Goal: Navigation & Orientation: Find specific page/section

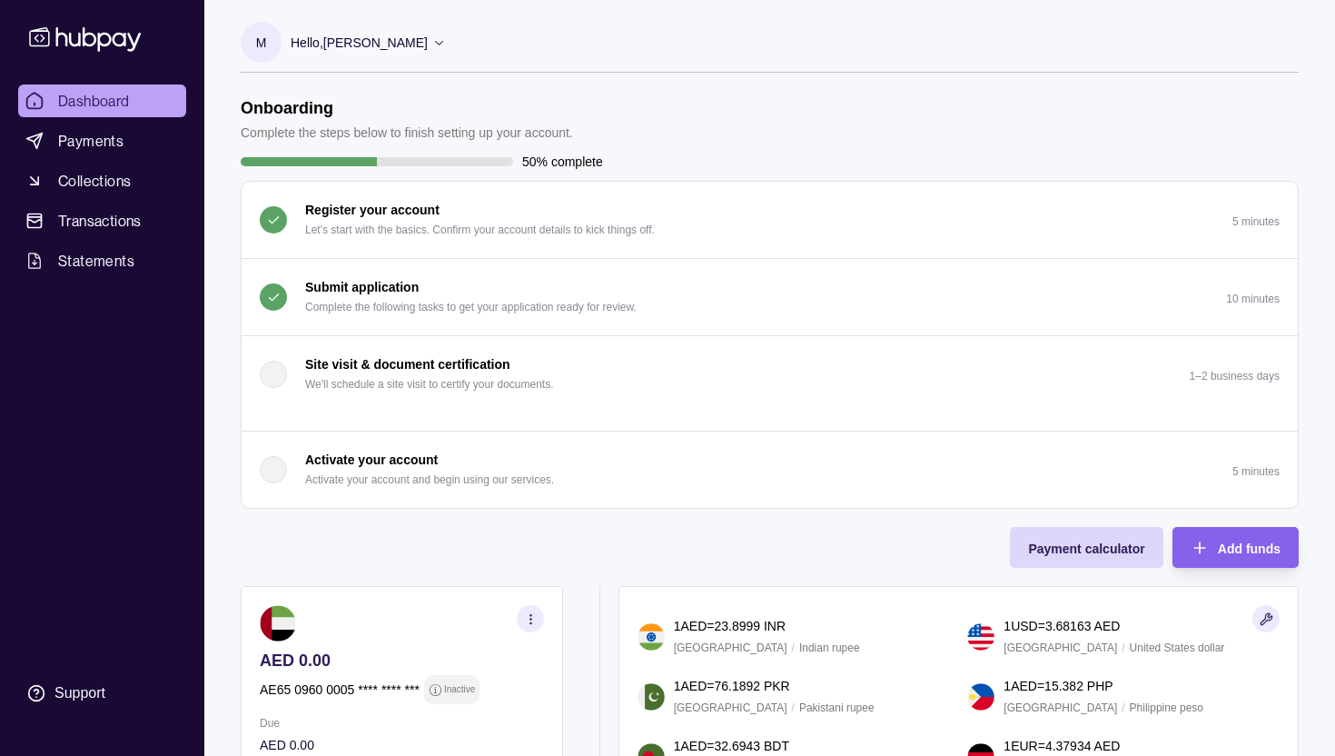
click at [375, 285] on p "Submit application" at bounding box center [362, 287] width 114 height 20
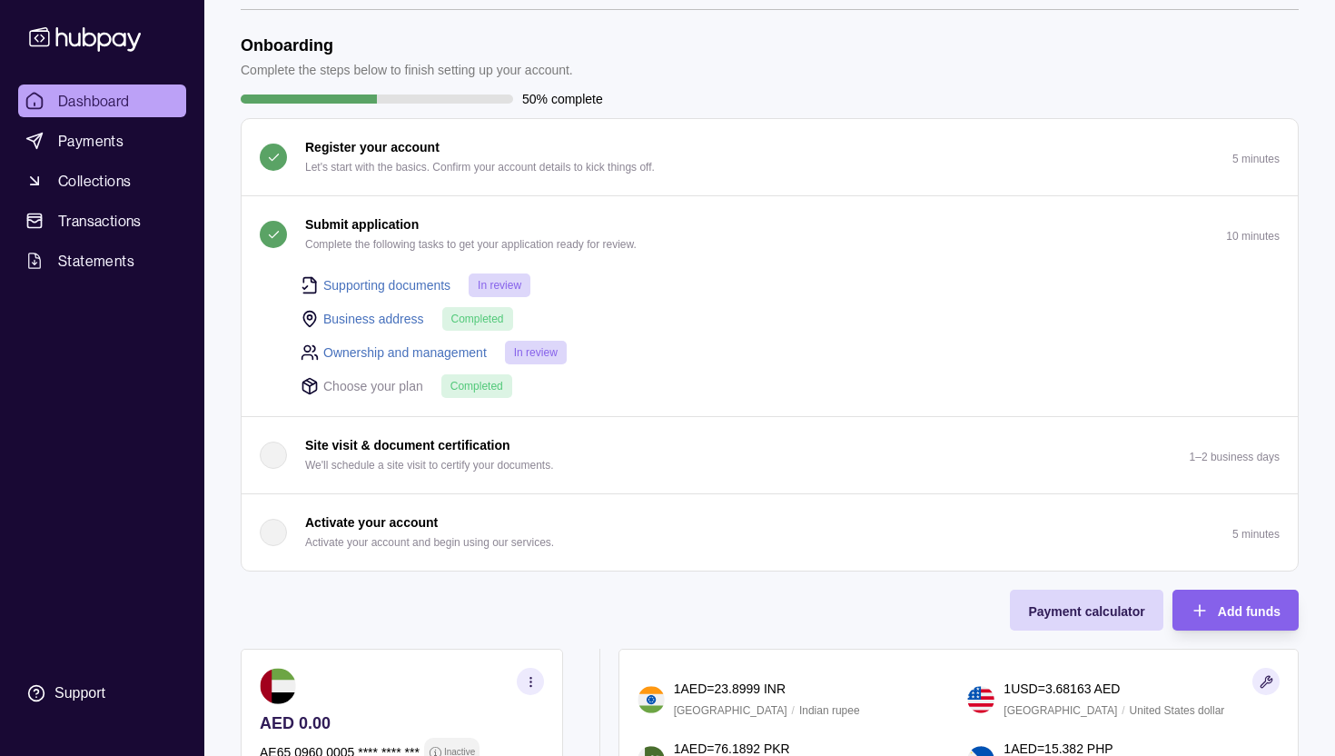
scroll to position [66, 0]
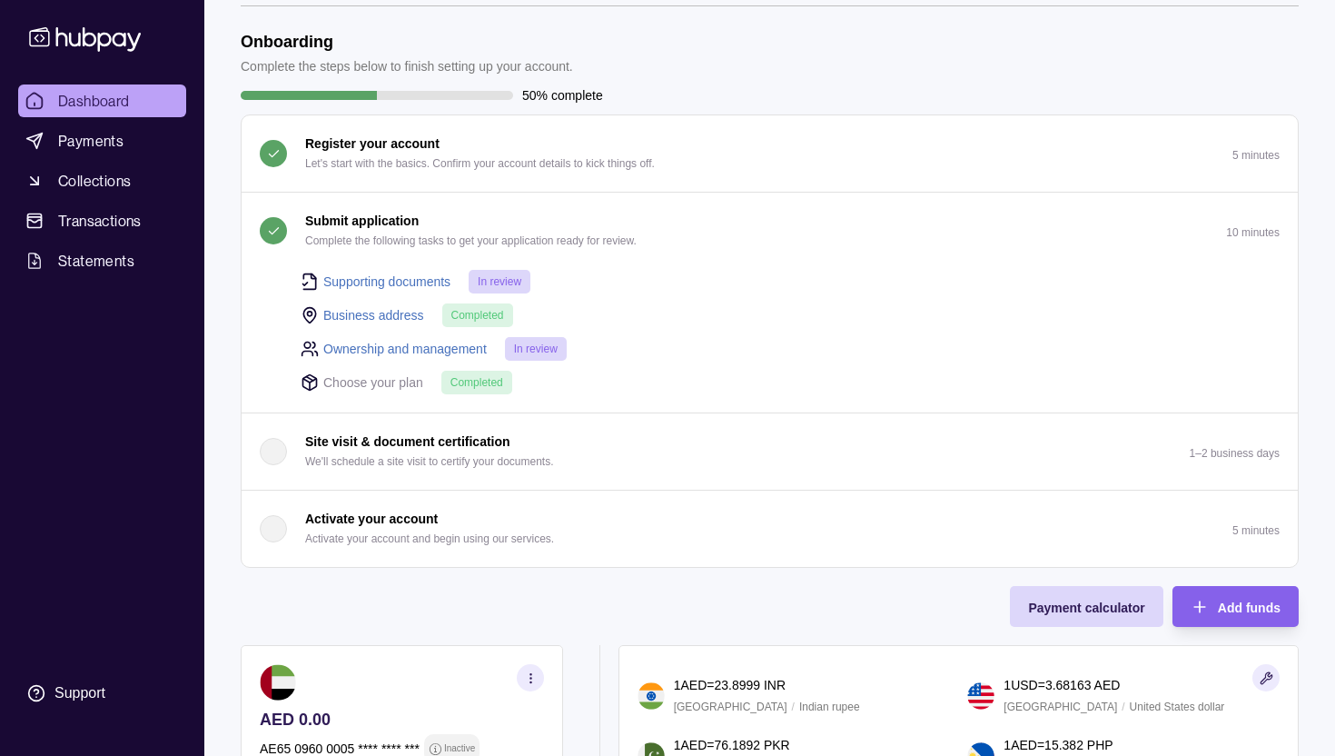
click at [268, 519] on div "button" at bounding box center [273, 528] width 27 height 27
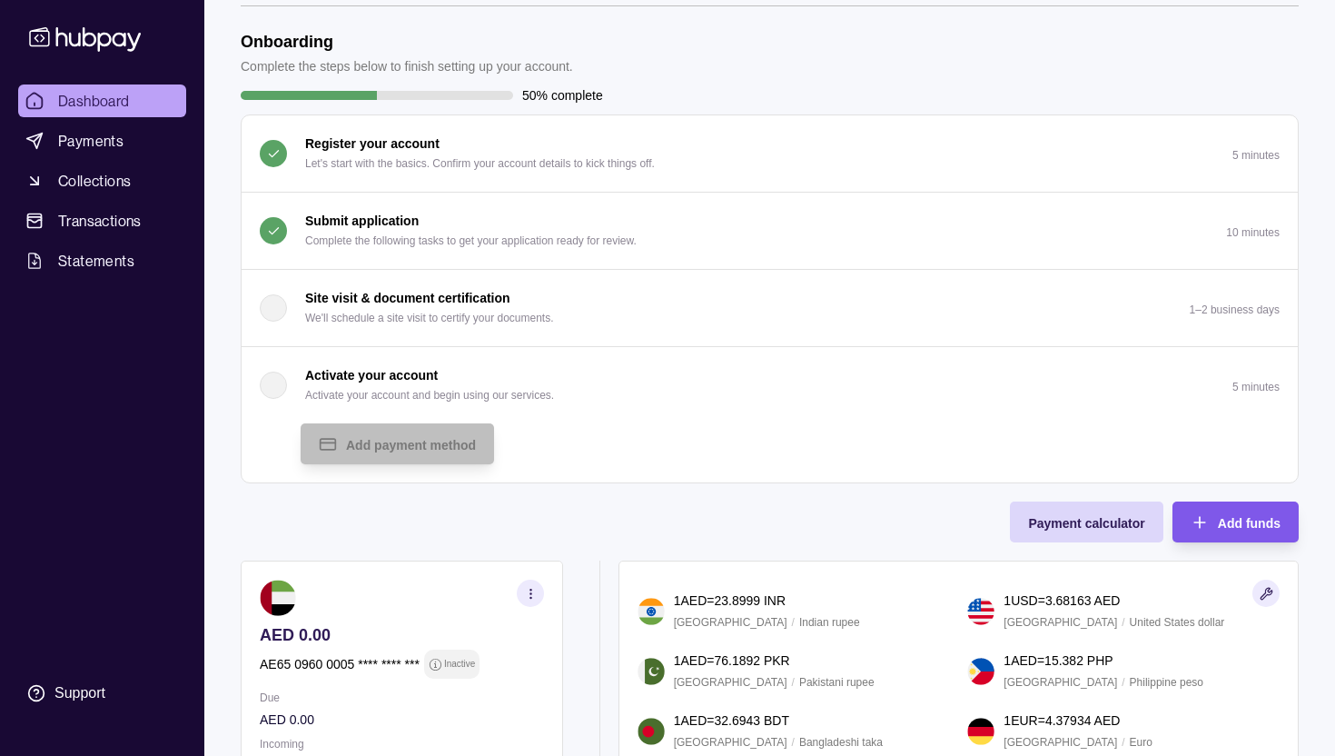
click at [1195, 524] on icon "button" at bounding box center [1200, 522] width 18 height 18
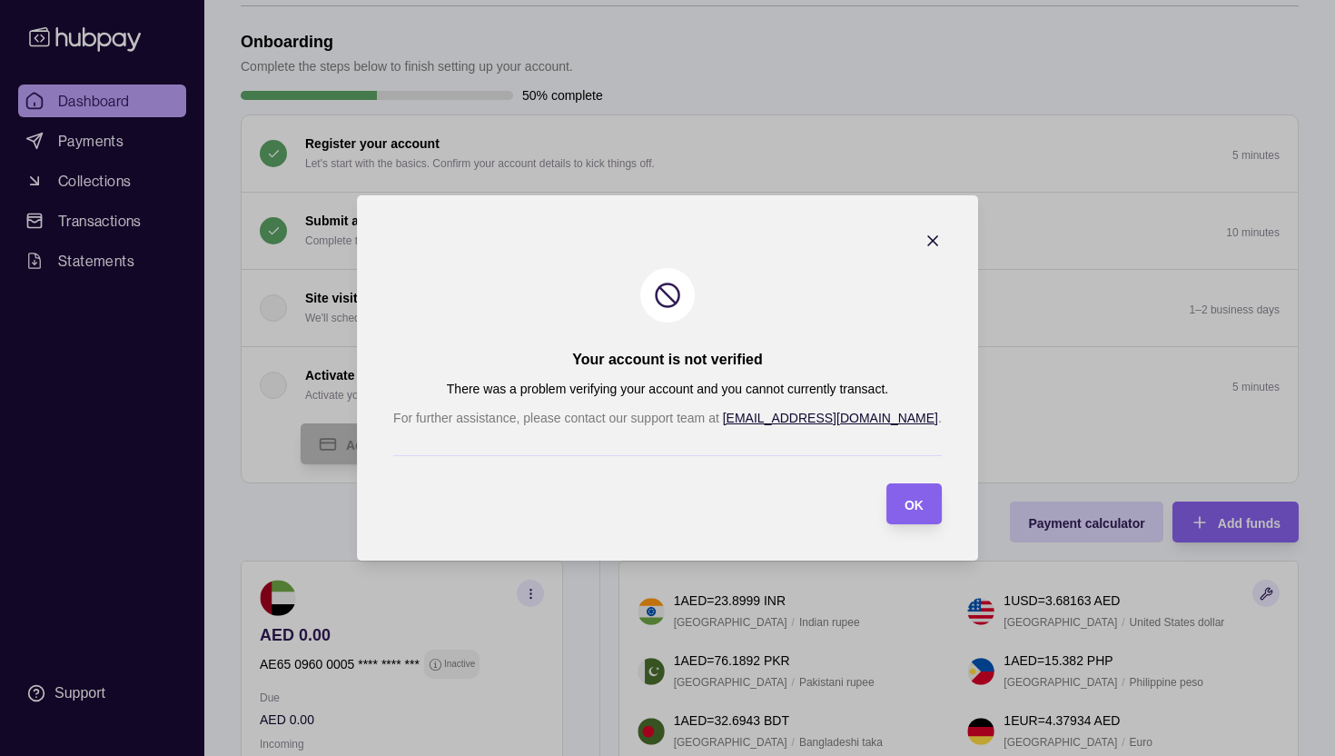
click at [924, 245] on icon "button" at bounding box center [933, 241] width 18 height 18
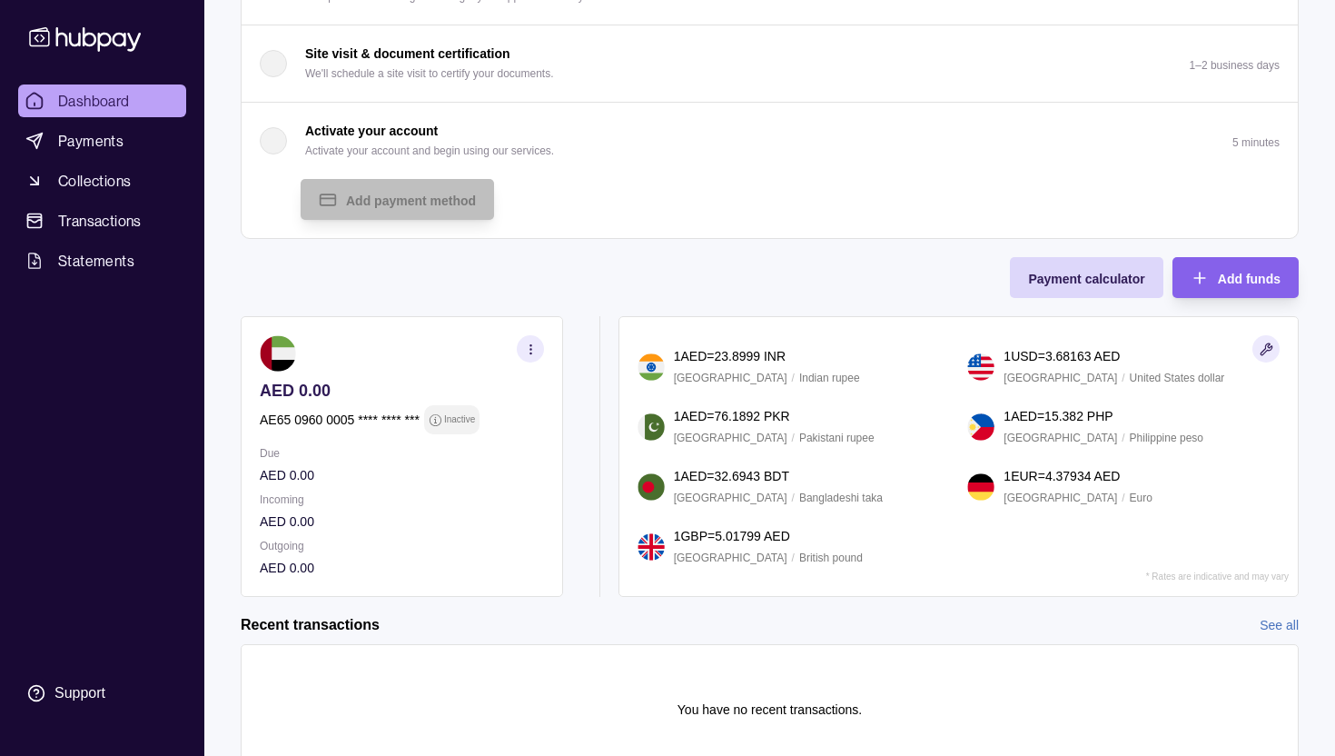
scroll to position [388, 0]
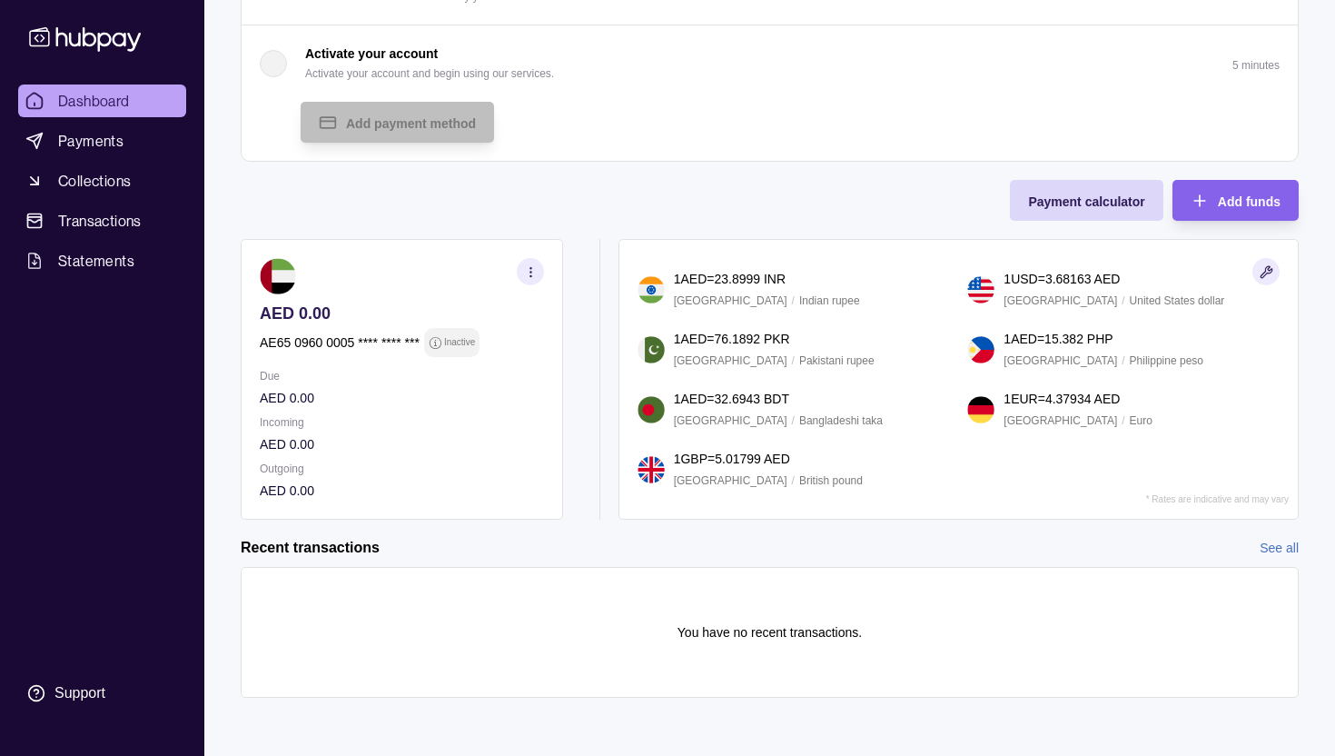
click at [532, 270] on icon "button" at bounding box center [531, 272] width 14 height 14
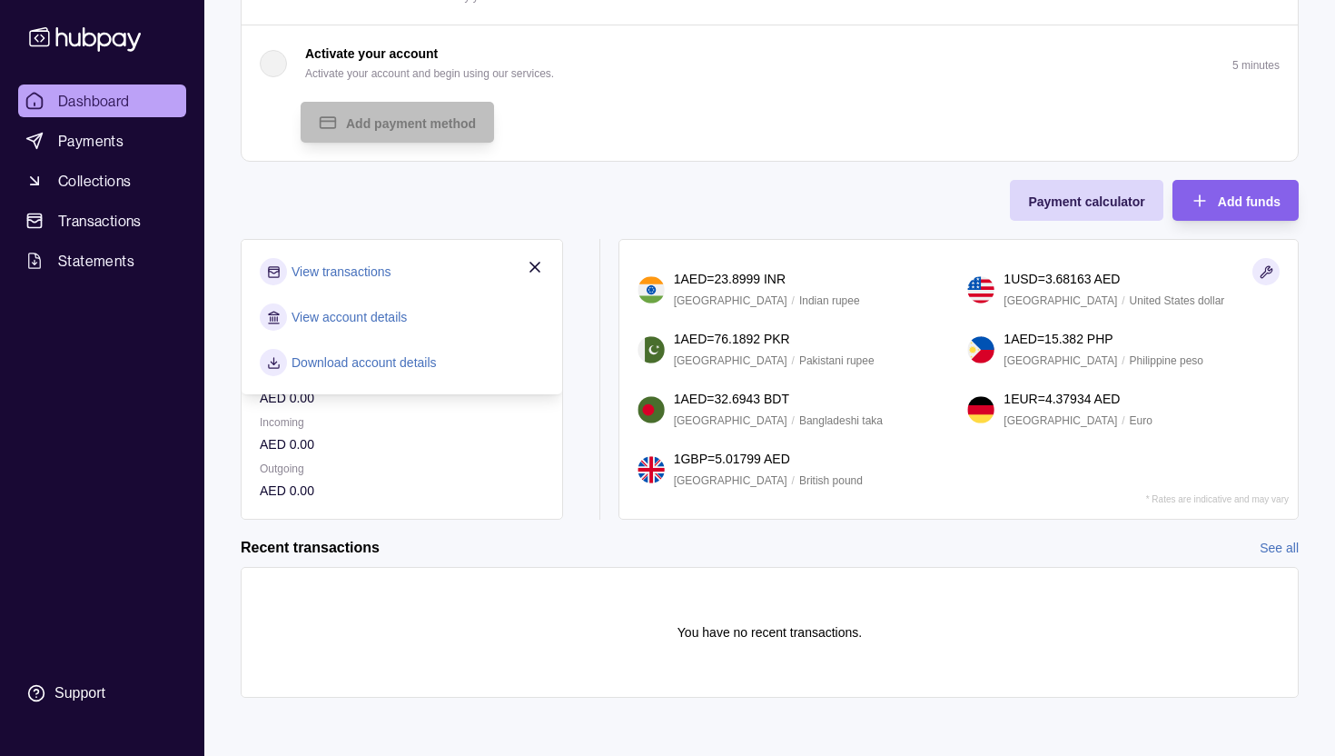
click at [558, 242] on div "View transactions View account details Download account details" at bounding box center [402, 317] width 321 height 154
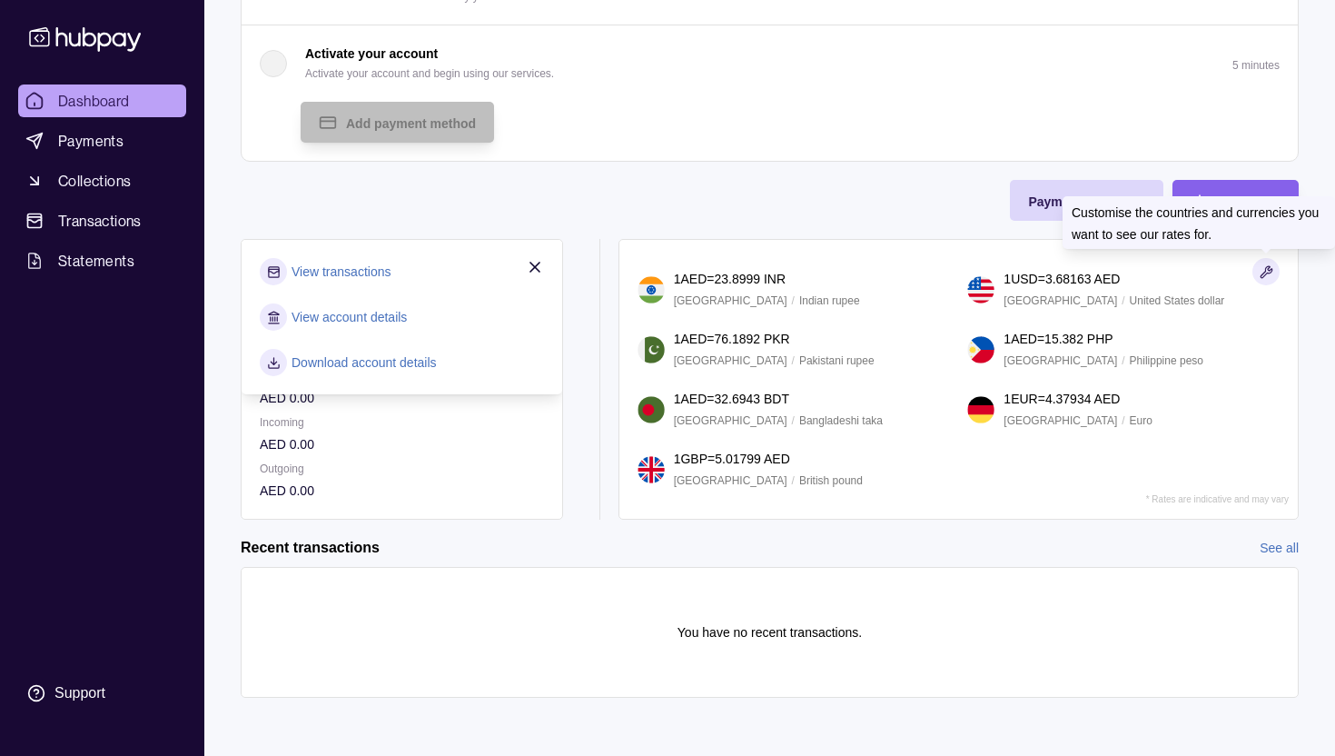
click at [1270, 273] on icon "button" at bounding box center [1267, 272] width 14 height 14
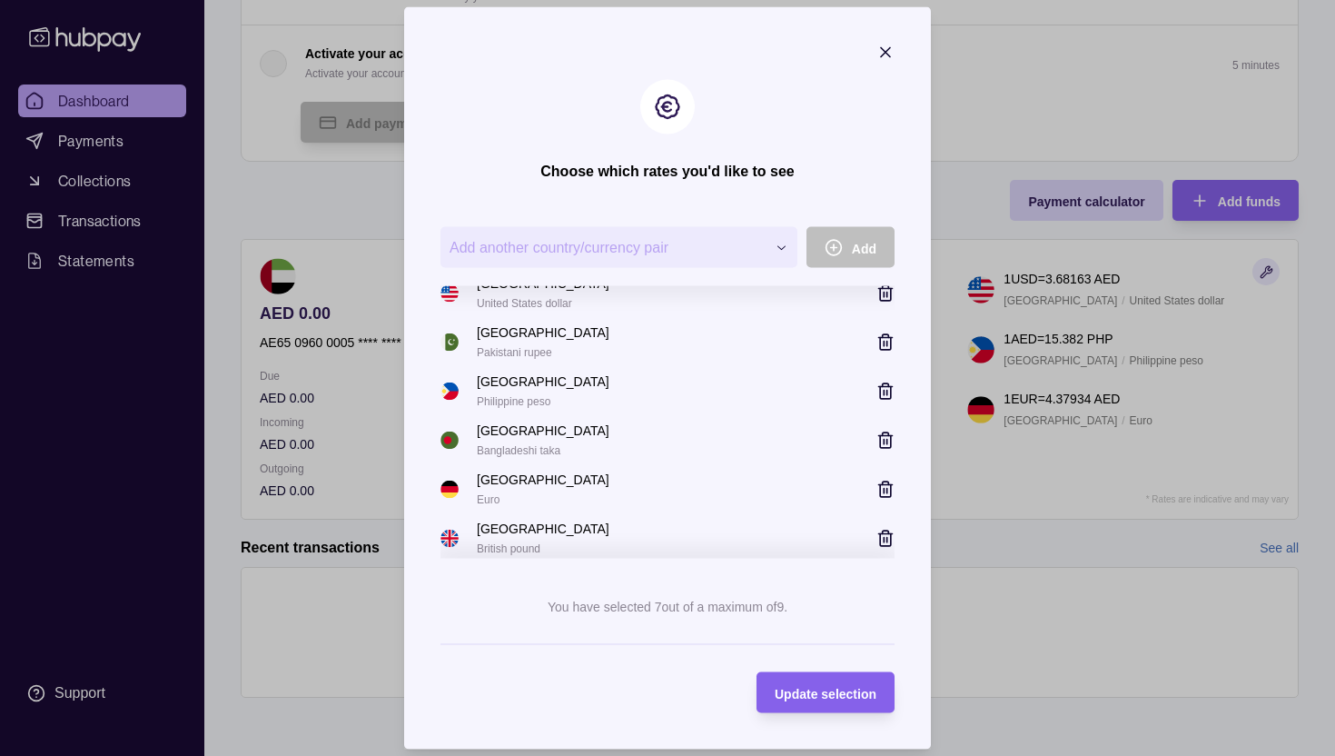
scroll to position [0, 0]
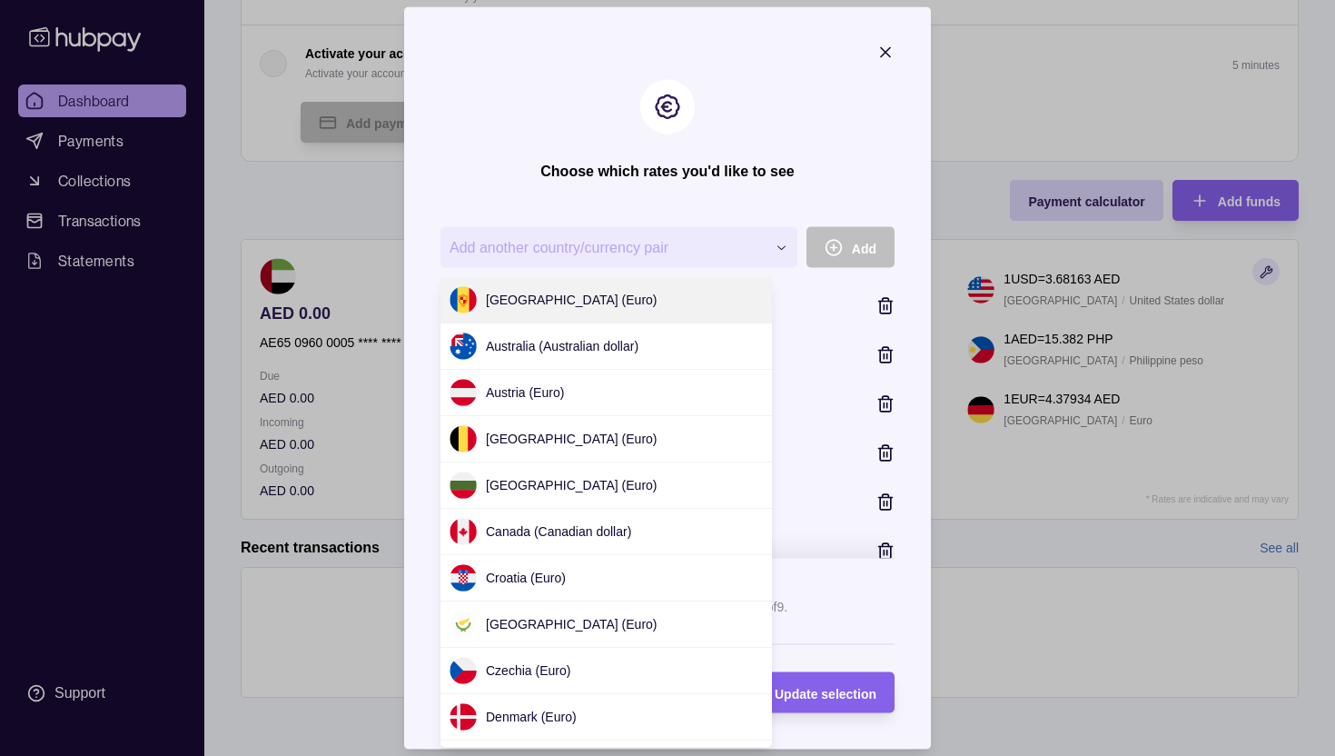
click at [576, 755] on div "**********" at bounding box center [667, 756] width 1335 height 0
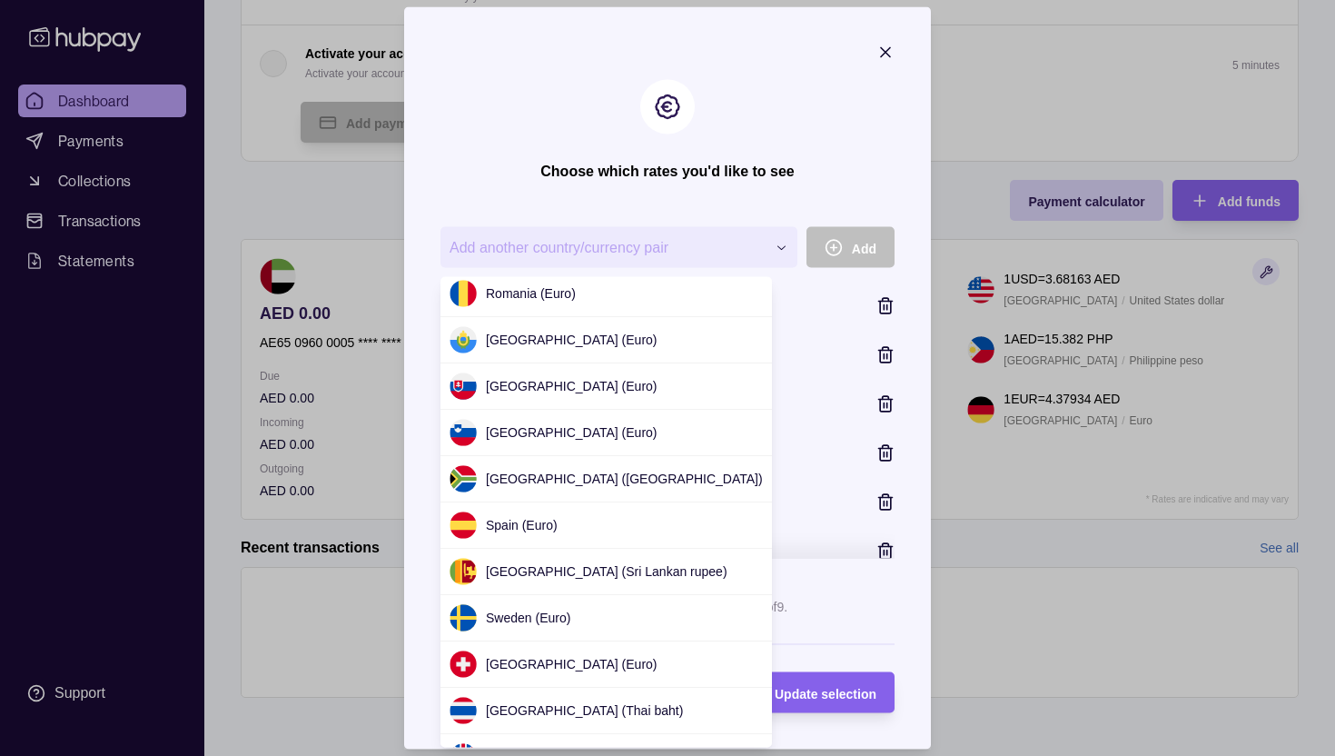
scroll to position [1490, 0]
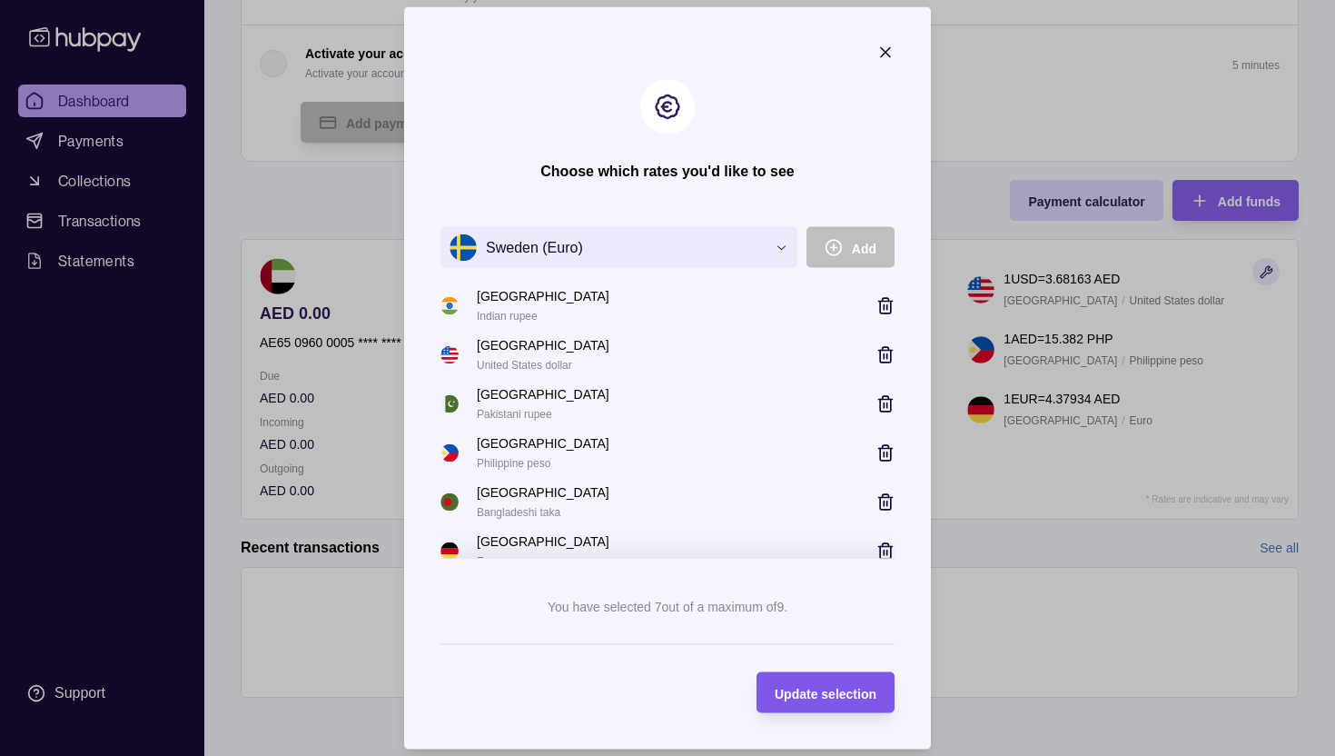
click at [825, 690] on span "Update selection" at bounding box center [826, 693] width 102 height 15
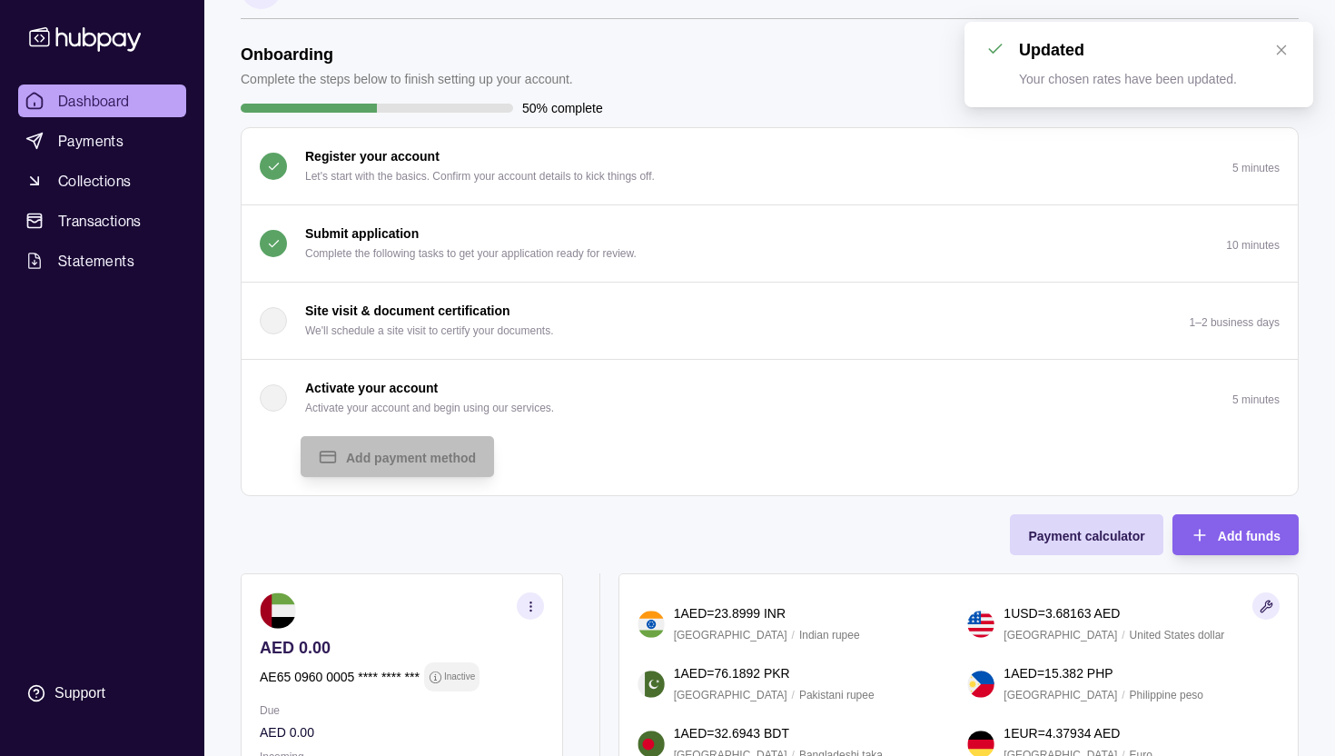
scroll to position [0, 0]
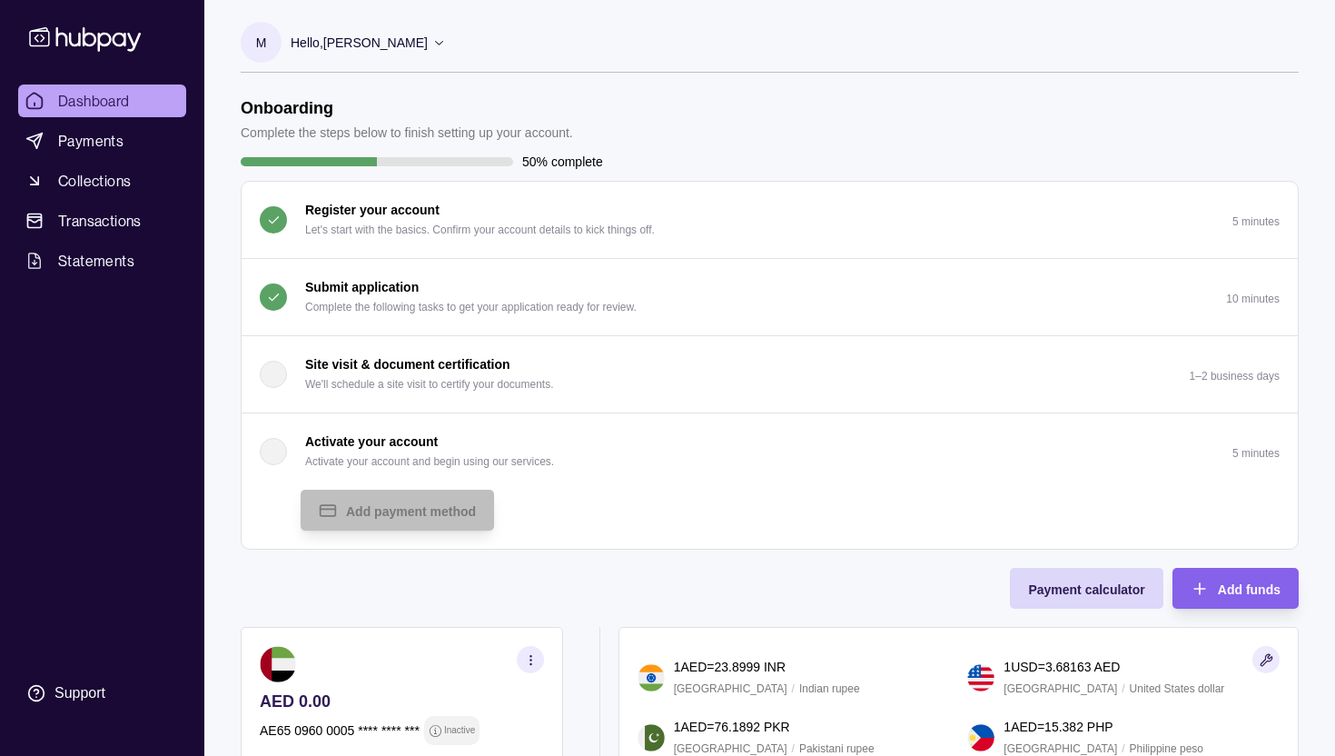
click at [539, 152] on p "50% complete" at bounding box center [562, 162] width 81 height 20
click at [123, 139] on link "Payments" at bounding box center [102, 140] width 168 height 33
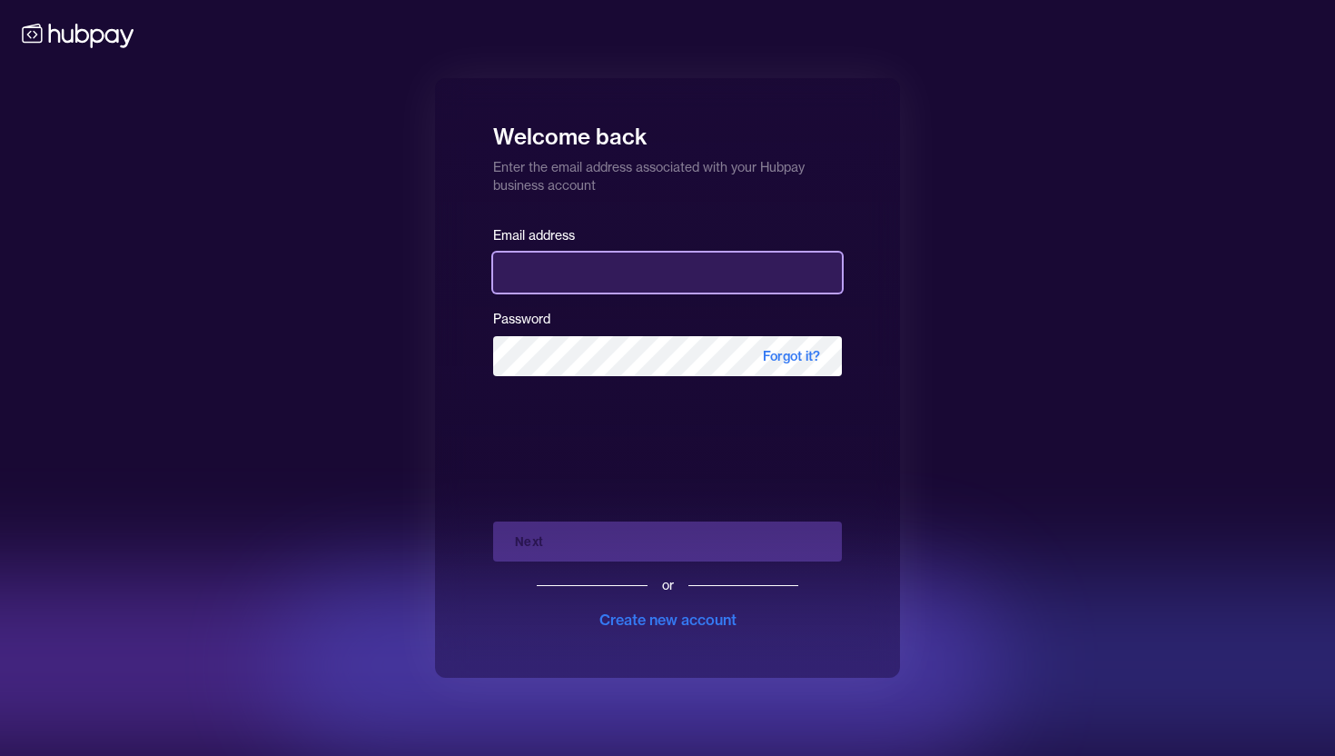
click at [527, 277] on input "email" at bounding box center [667, 273] width 349 height 40
type input "**********"
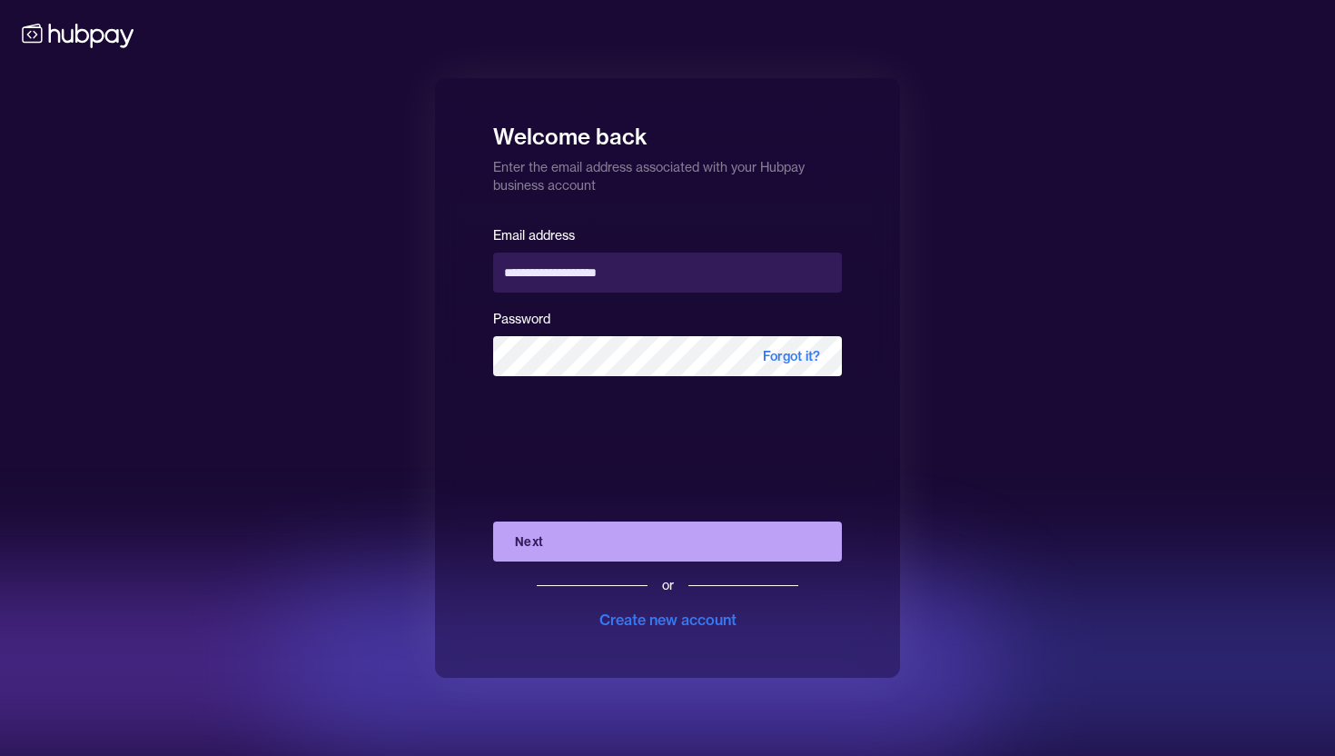
click at [549, 544] on button "Next" at bounding box center [667, 541] width 349 height 40
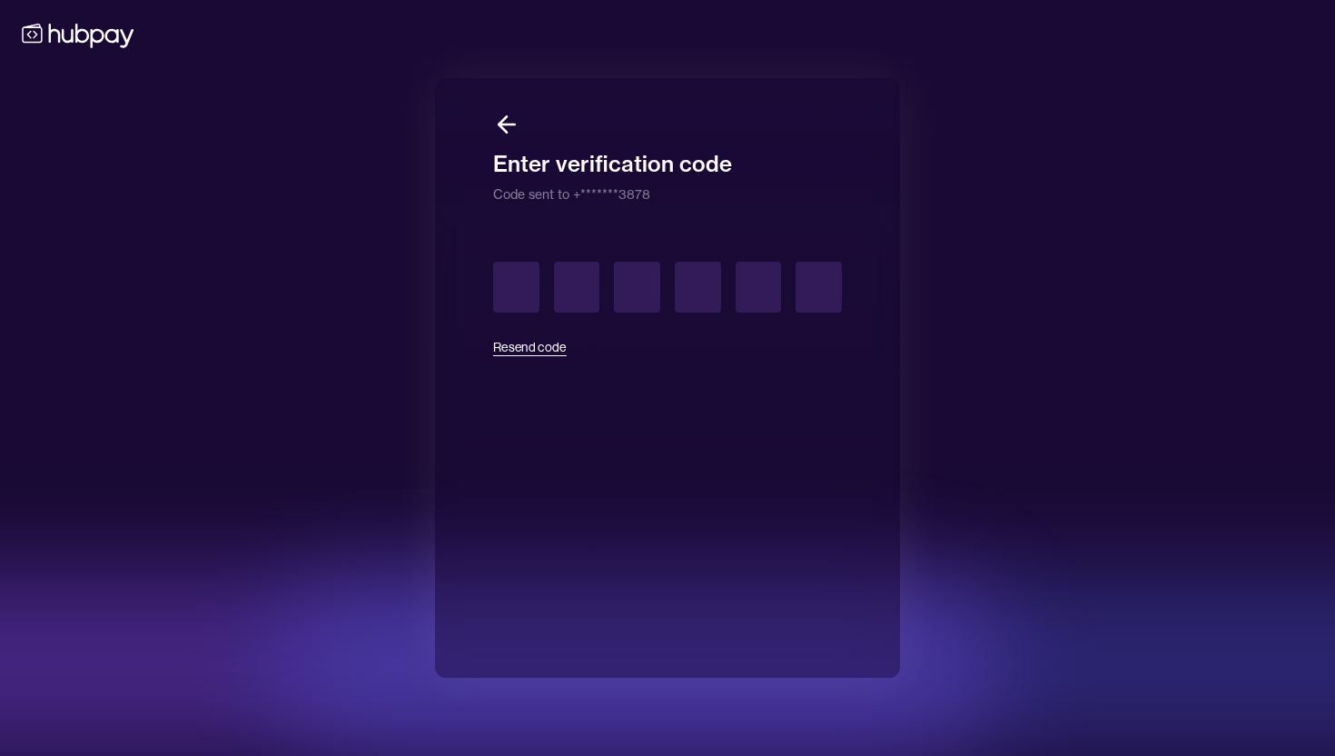
click at [526, 348] on button "Resend code" at bounding box center [530, 347] width 74 height 40
click at [522, 290] on input "text" at bounding box center [516, 287] width 46 height 51
click at [87, 43] on icon at bounding box center [78, 35] width 120 height 34
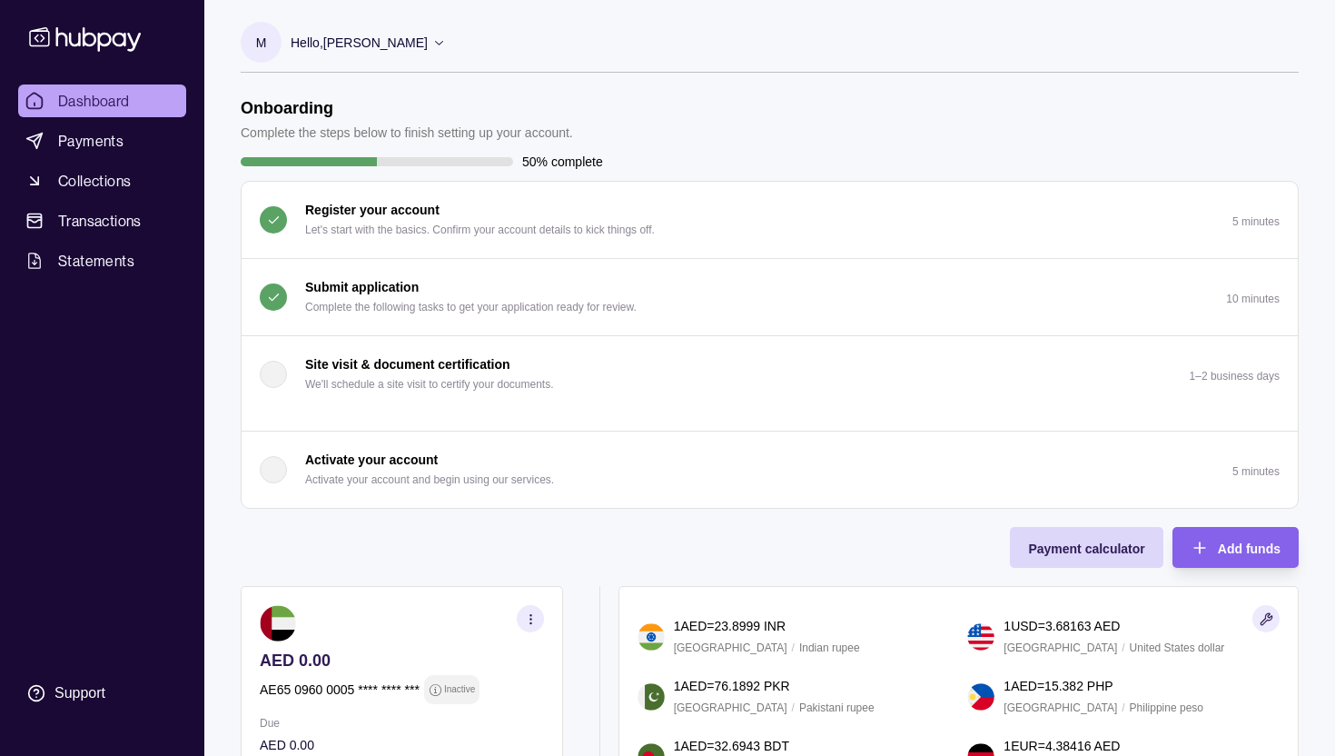
click at [552, 156] on p "50% complete" at bounding box center [562, 162] width 81 height 20
click at [446, 38] on div "Hello, [PERSON_NAME]" at bounding box center [368, 43] width 155 height 38
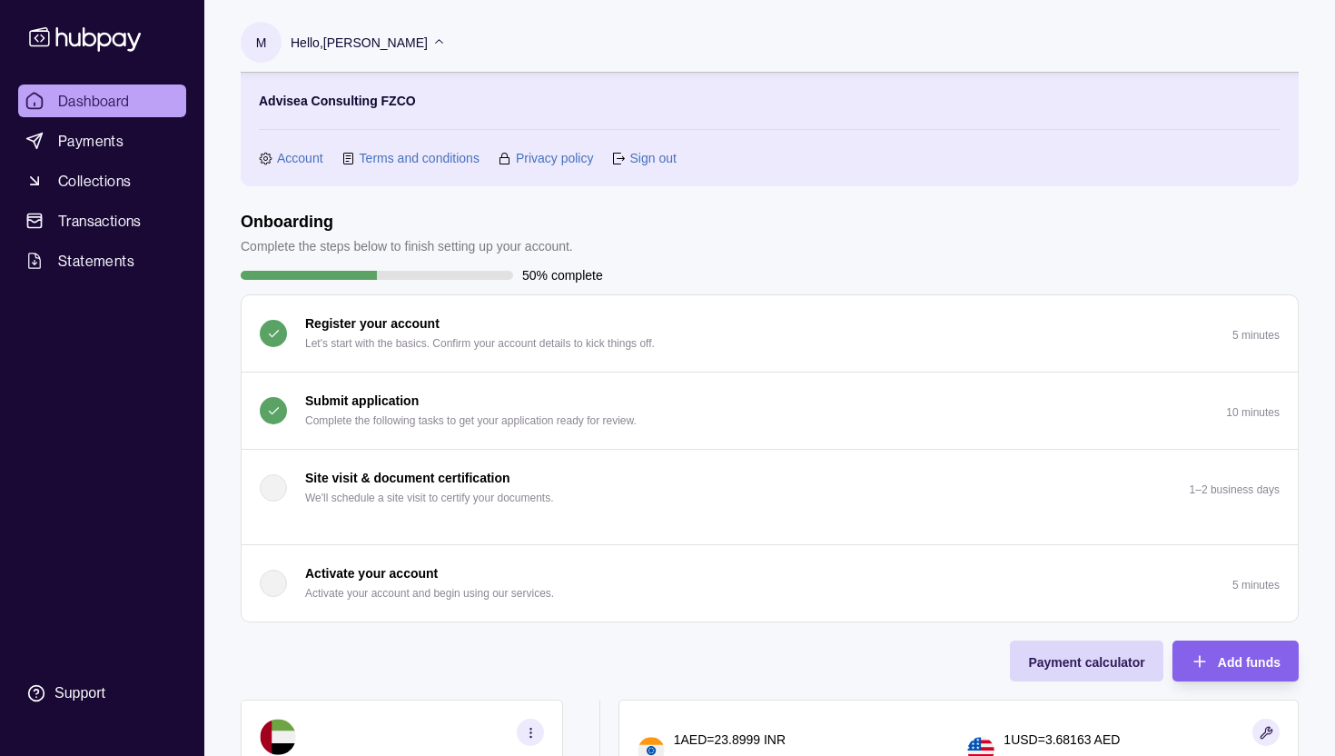
click at [293, 156] on link "Account" at bounding box center [300, 158] width 46 height 20
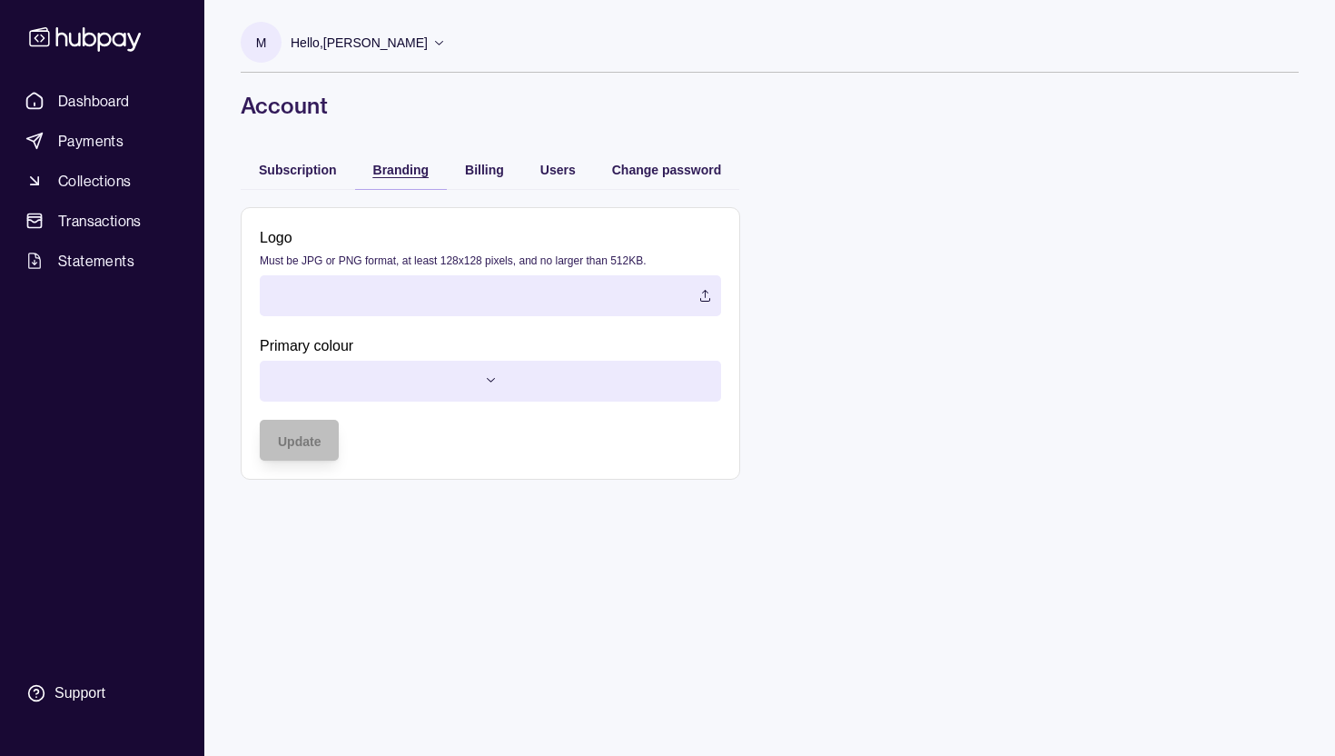
click at [398, 168] on span "Branding" at bounding box center [400, 170] width 55 height 15
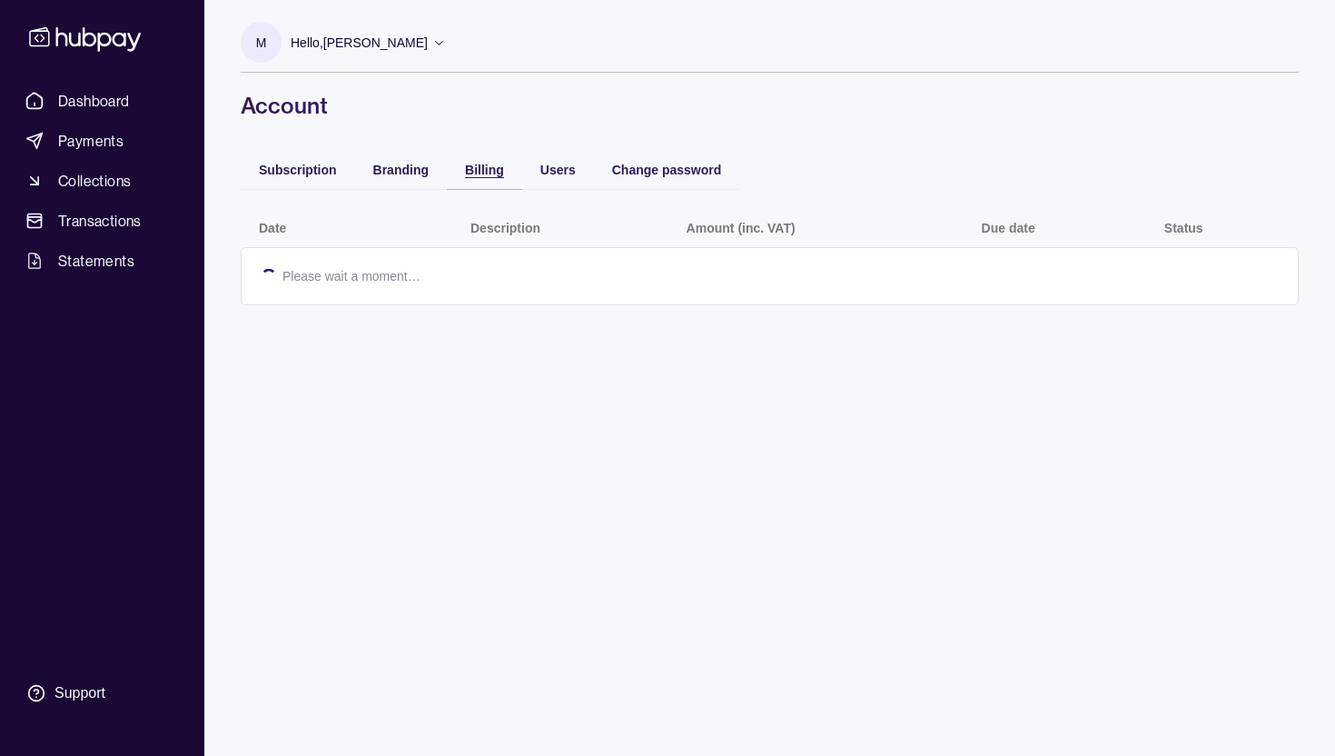
click at [471, 167] on span "Billing" at bounding box center [484, 170] width 39 height 15
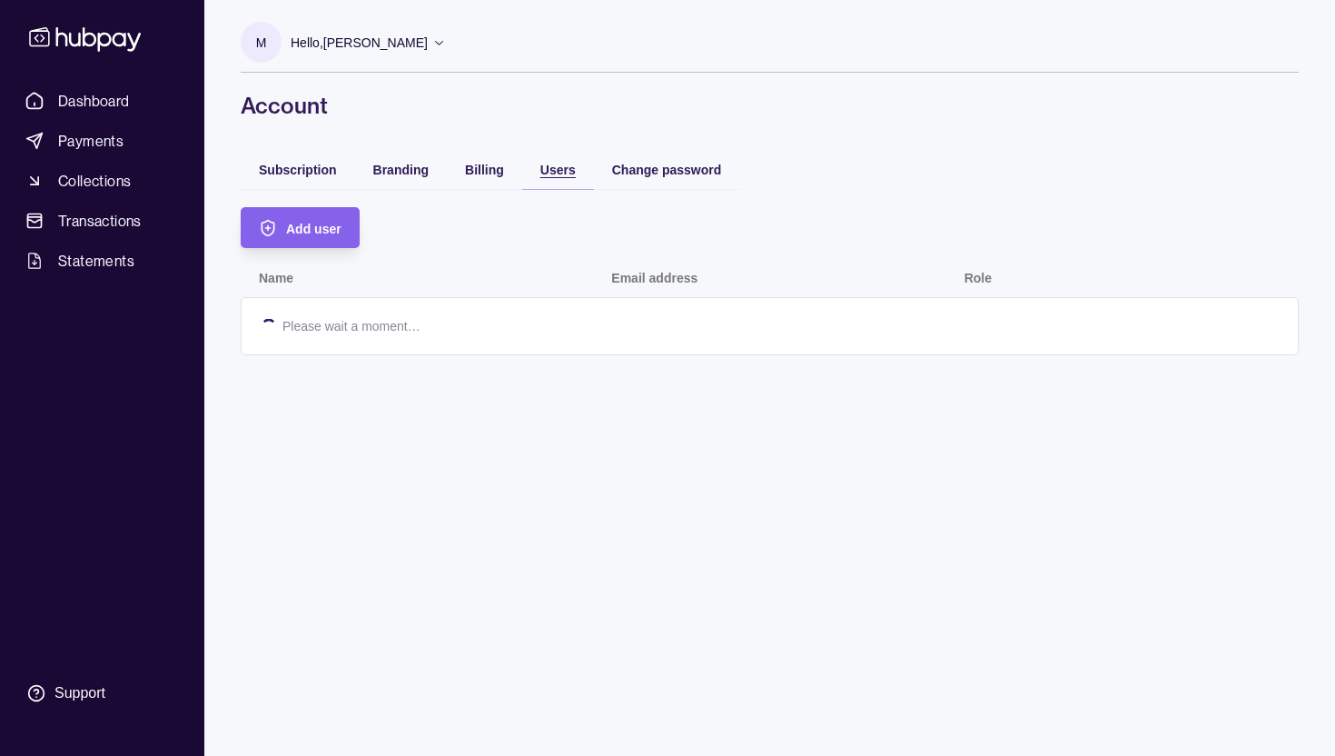
click at [548, 165] on span "Users" at bounding box center [558, 170] width 35 height 15
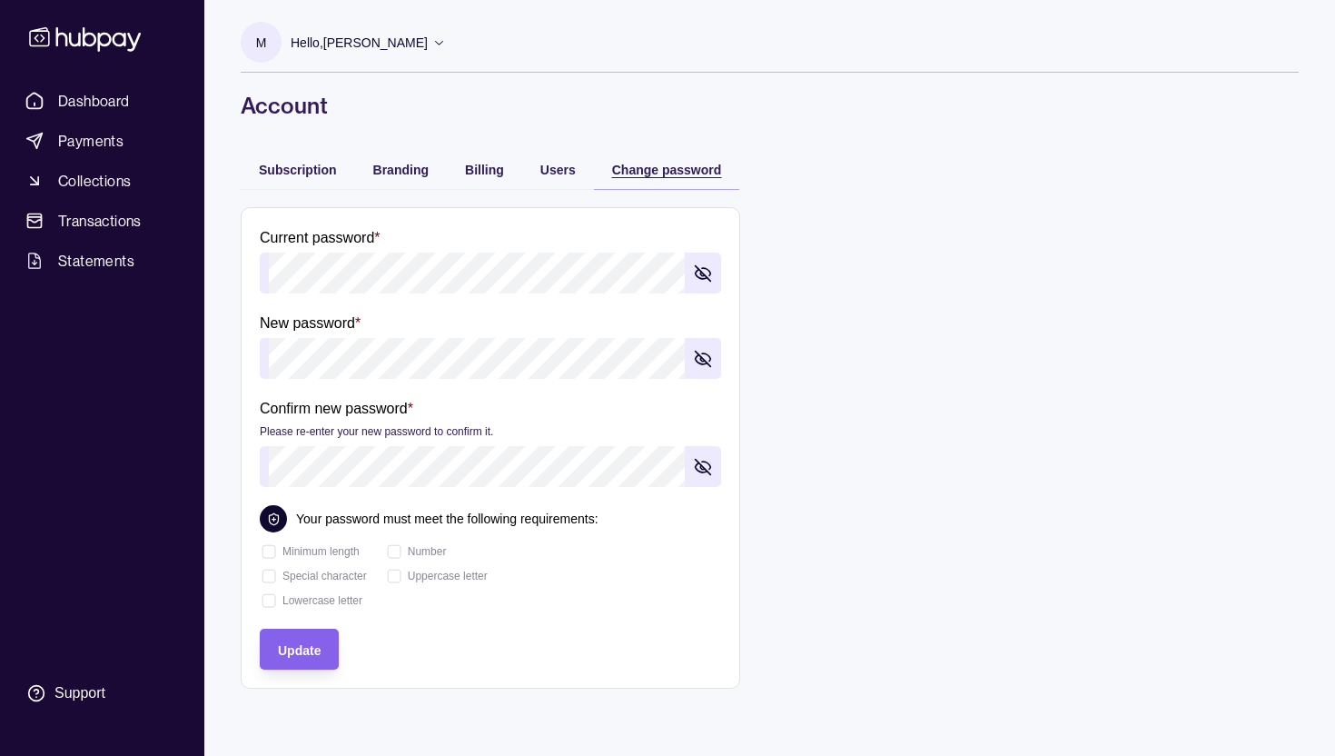
click at [642, 172] on span "Change password" at bounding box center [667, 170] width 110 height 15
click at [93, 263] on span "Statements" at bounding box center [96, 261] width 76 height 22
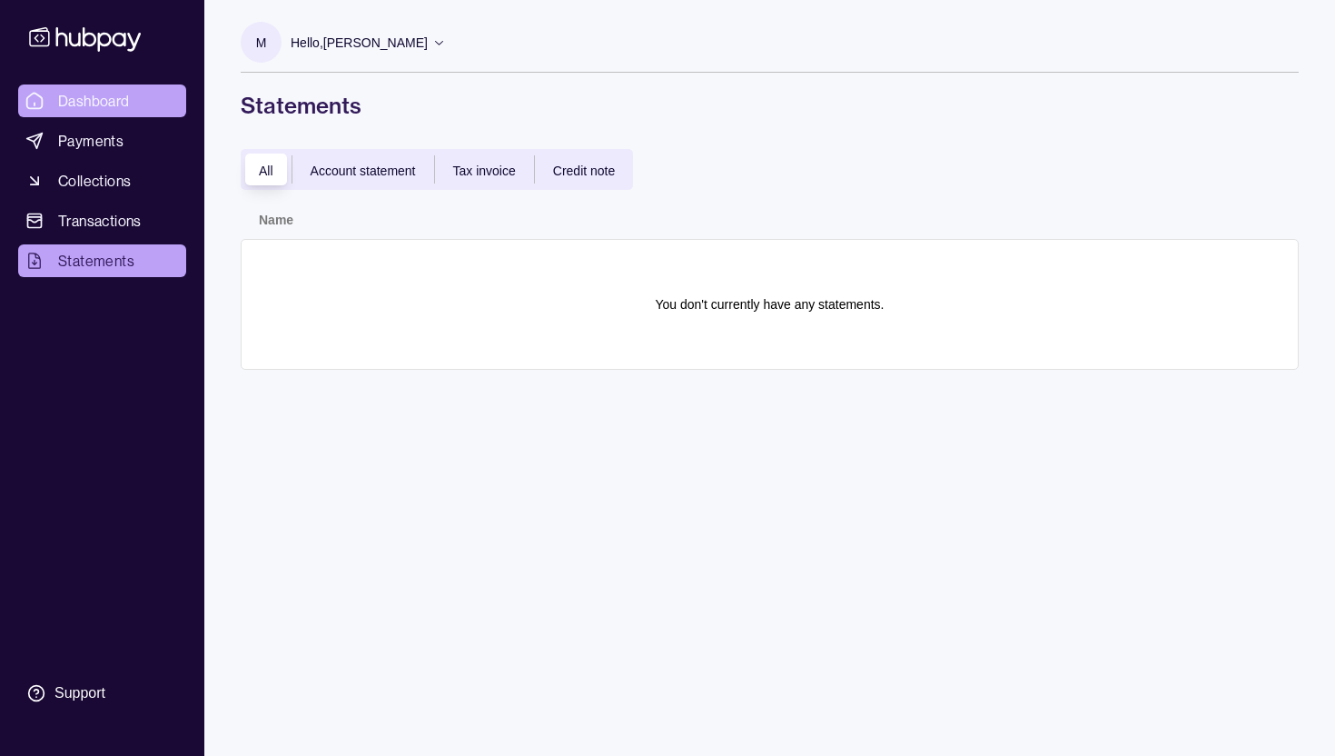
click at [81, 101] on span "Dashboard" at bounding box center [94, 101] width 72 height 22
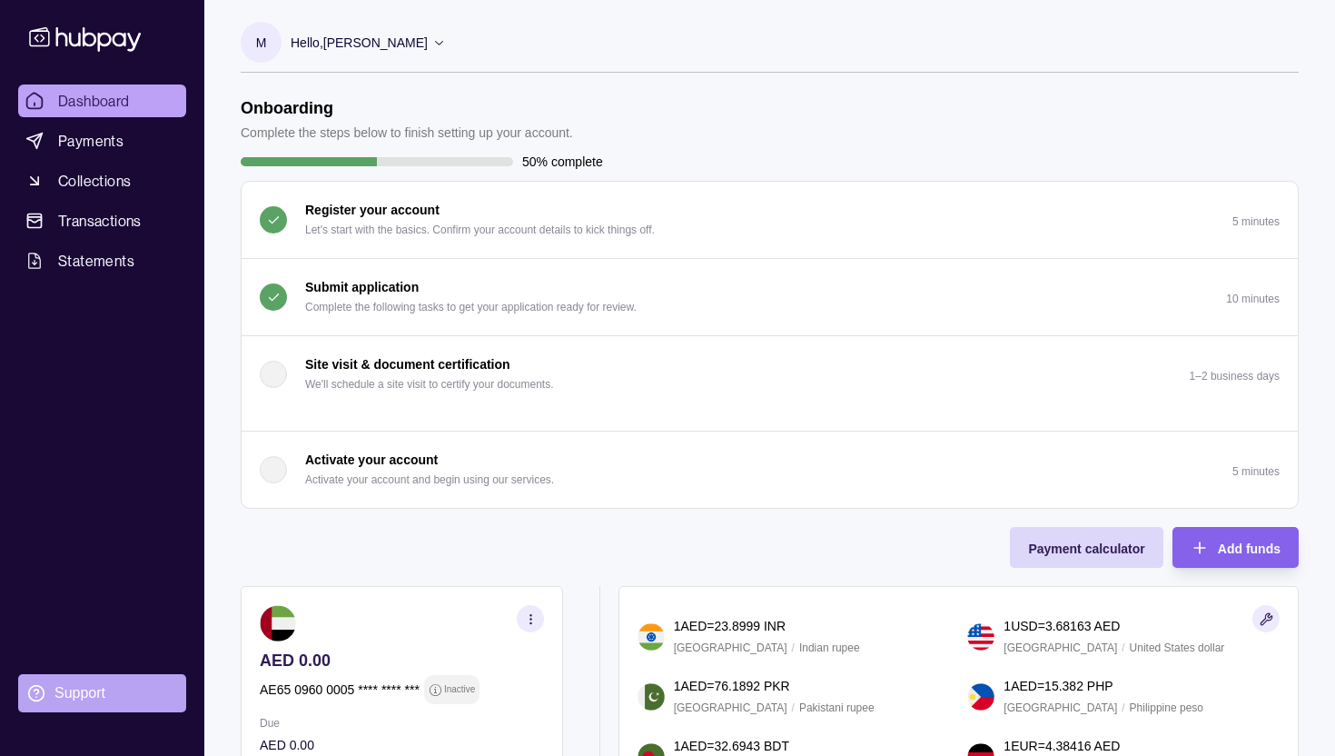
click at [64, 705] on section "Support" at bounding box center [102, 693] width 168 height 38
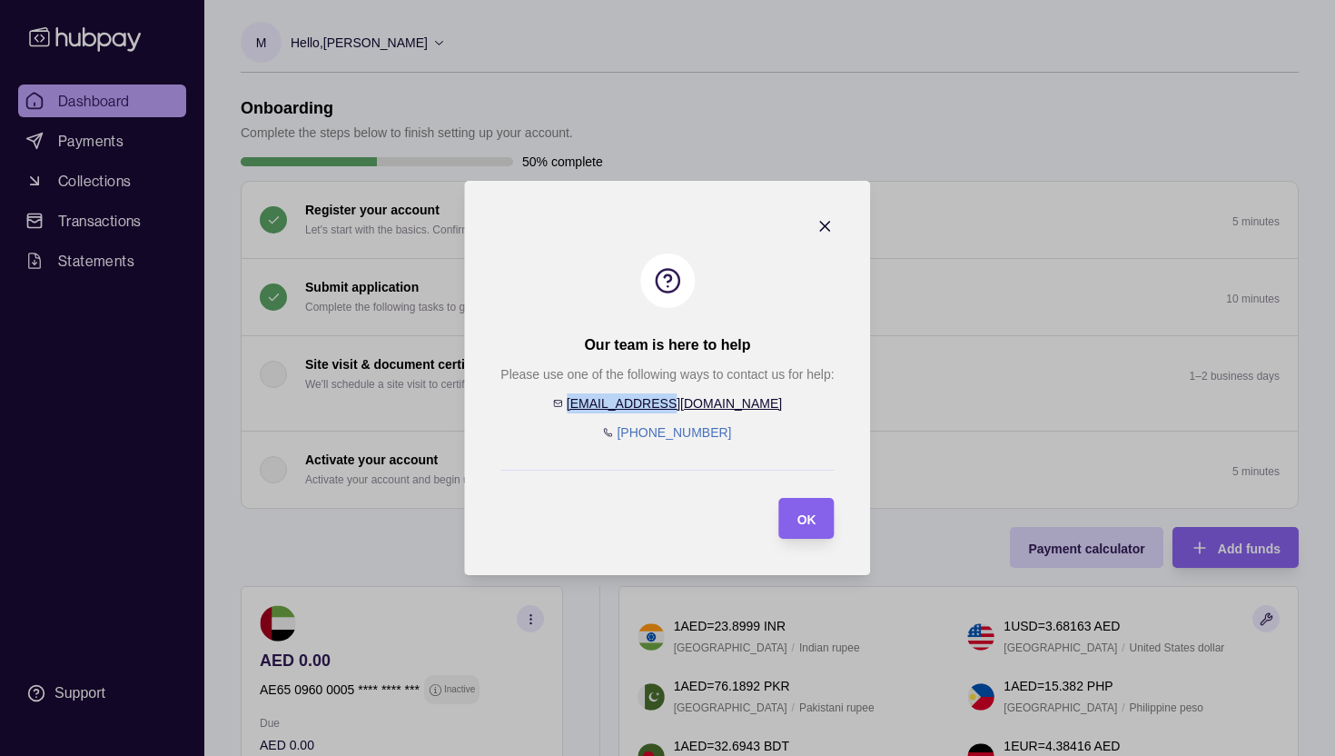
drag, startPoint x: 728, startPoint y: 403, endPoint x: 626, endPoint y: 402, distance: 101.7
click at [625, 402] on div "Please use one of the following ways to contact us for help: [EMAIL_ADDRESS][DO…" at bounding box center [667, 403] width 333 height 78
copy link "[EMAIL_ADDRESS][DOMAIN_NAME]"
click at [792, 513] on div "OK" at bounding box center [793, 518] width 46 height 41
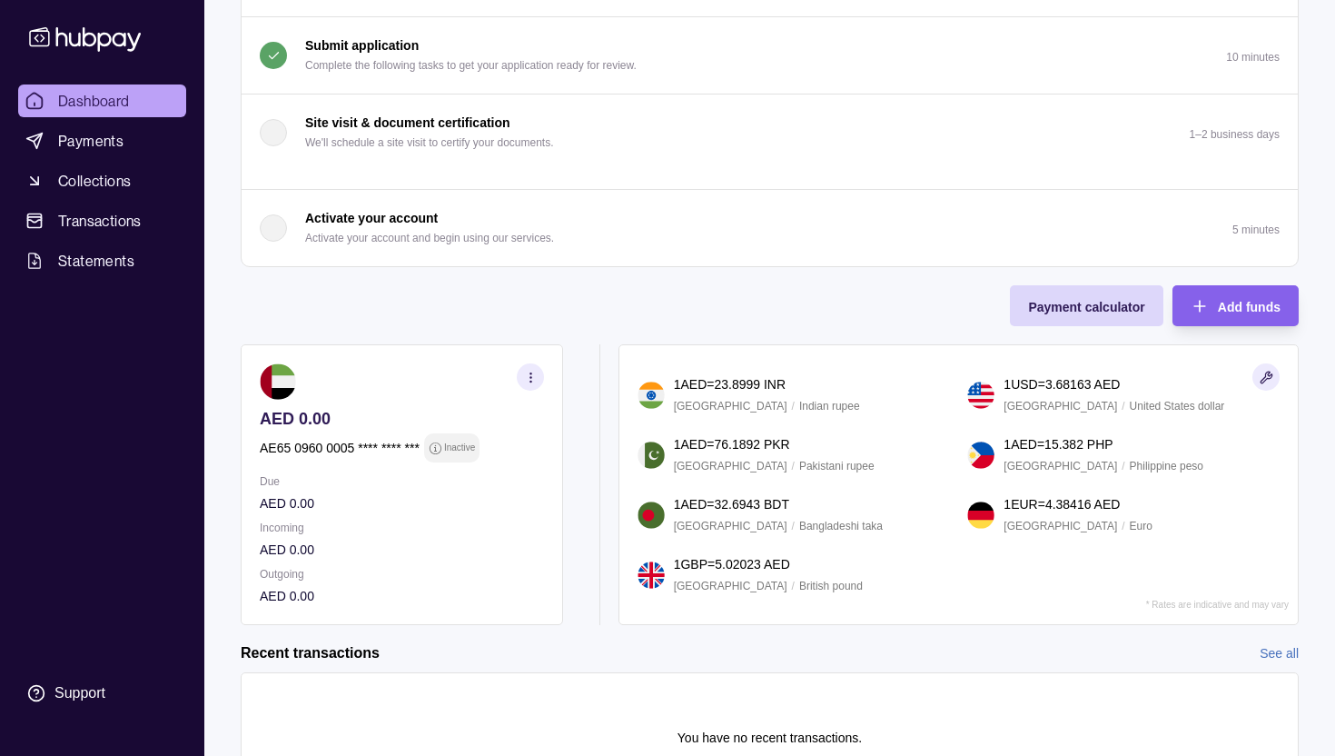
scroll to position [243, 0]
click at [451, 450] on p "Inactive" at bounding box center [459, 447] width 31 height 20
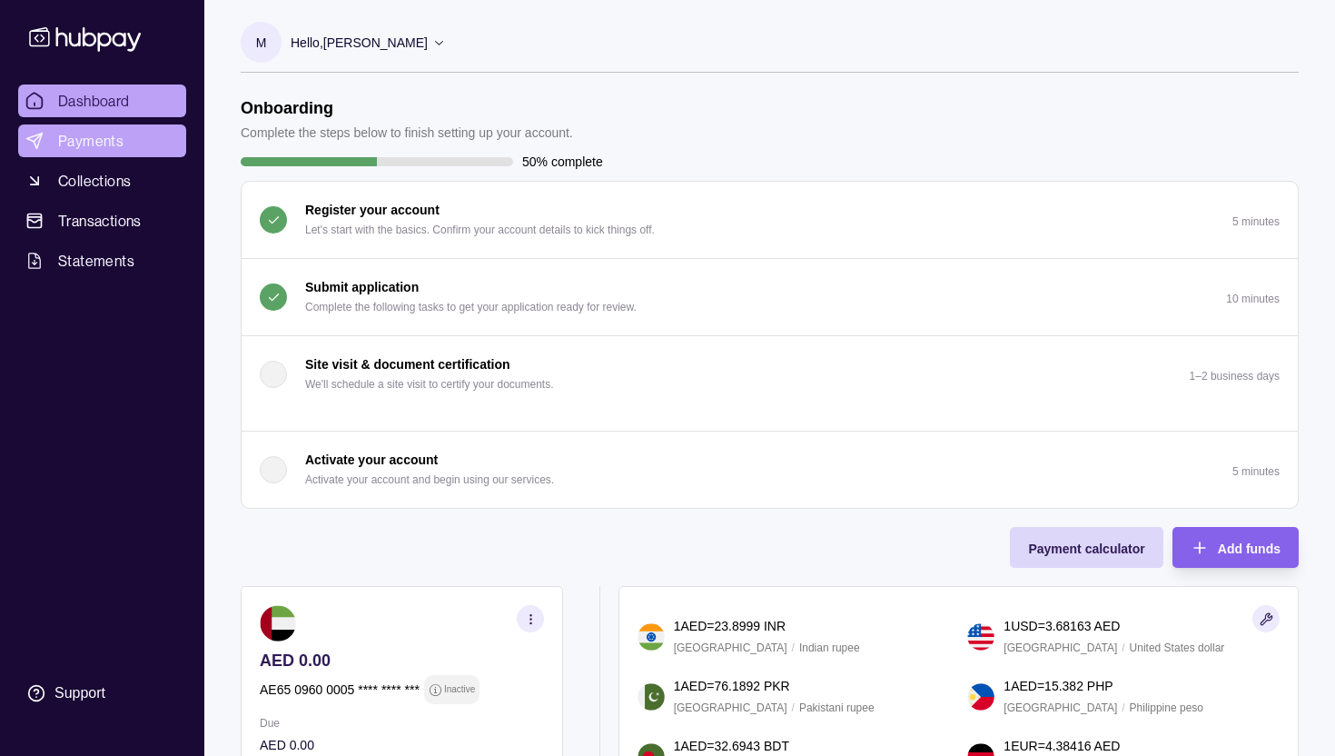
click at [89, 142] on span "Payments" at bounding box center [90, 141] width 65 height 22
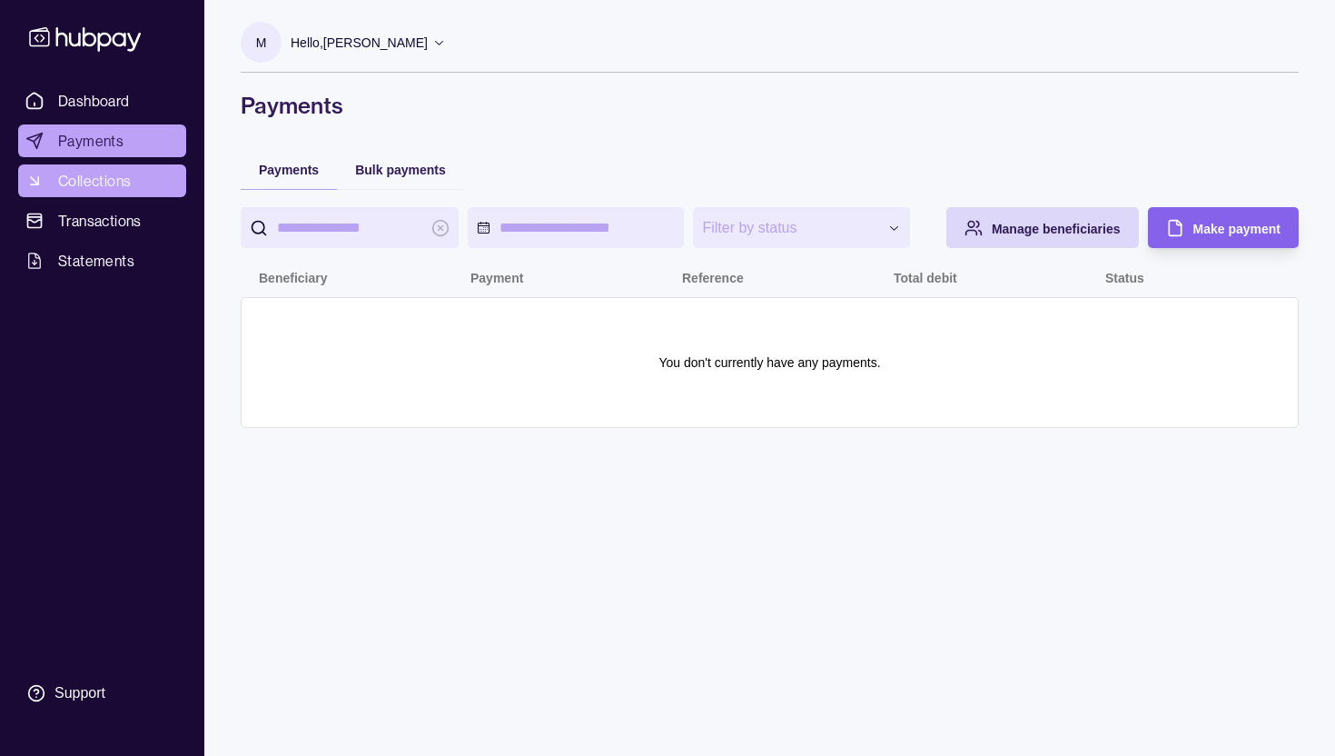
click at [84, 192] on link "Collections" at bounding box center [102, 180] width 168 height 33
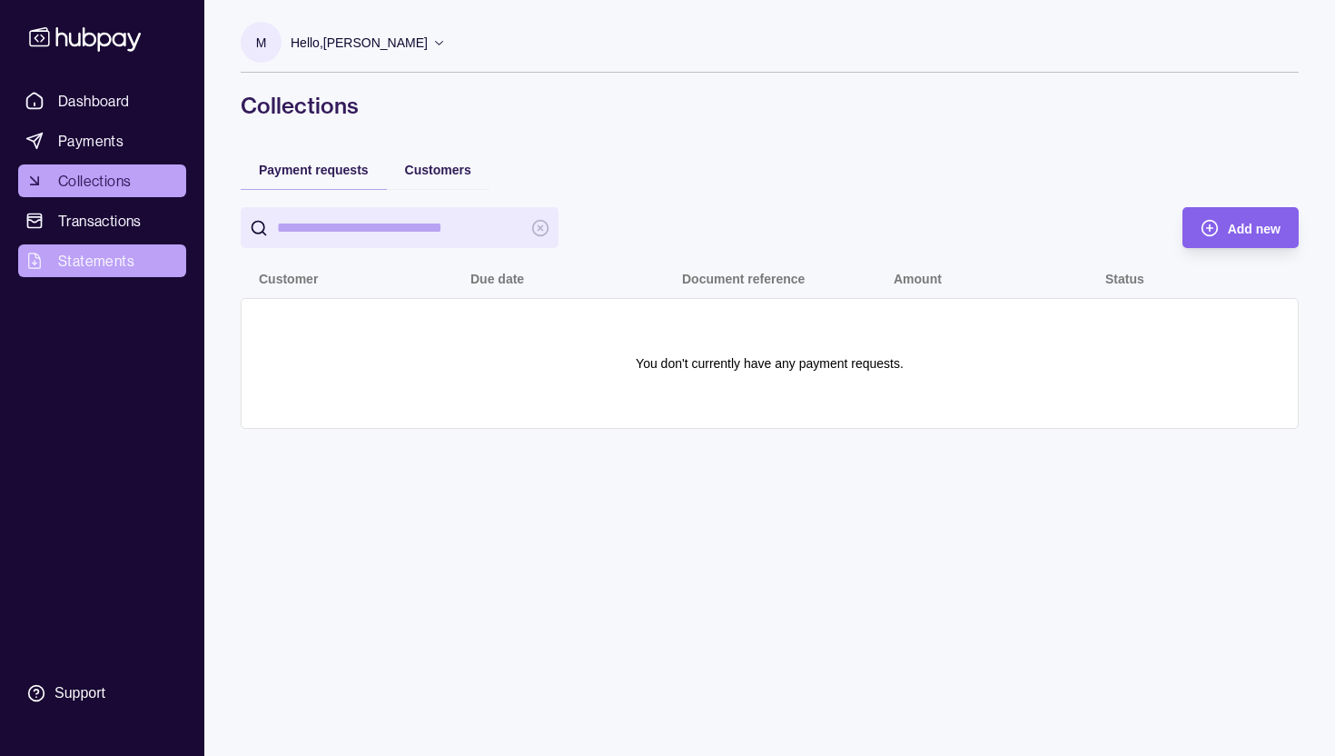
click at [103, 255] on span "Statements" at bounding box center [96, 261] width 76 height 22
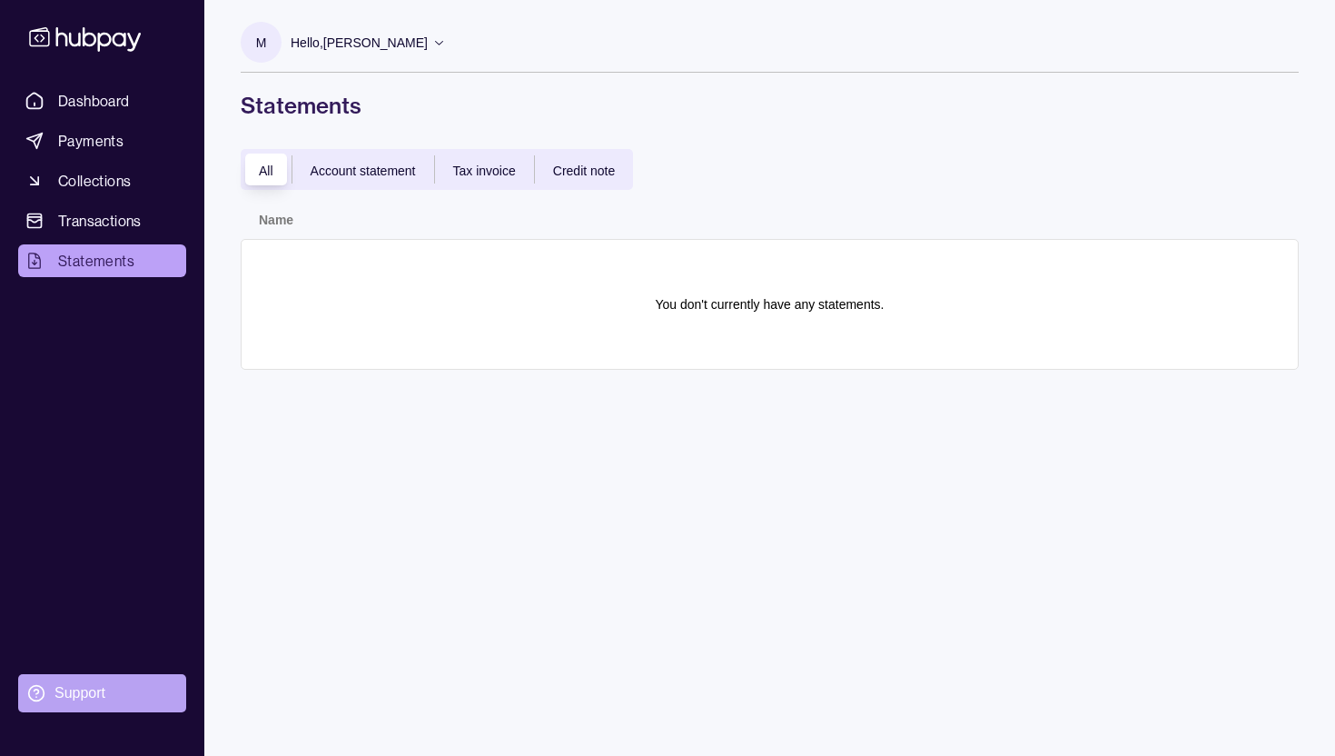
click at [103, 689] on div "Support" at bounding box center [80, 693] width 51 height 20
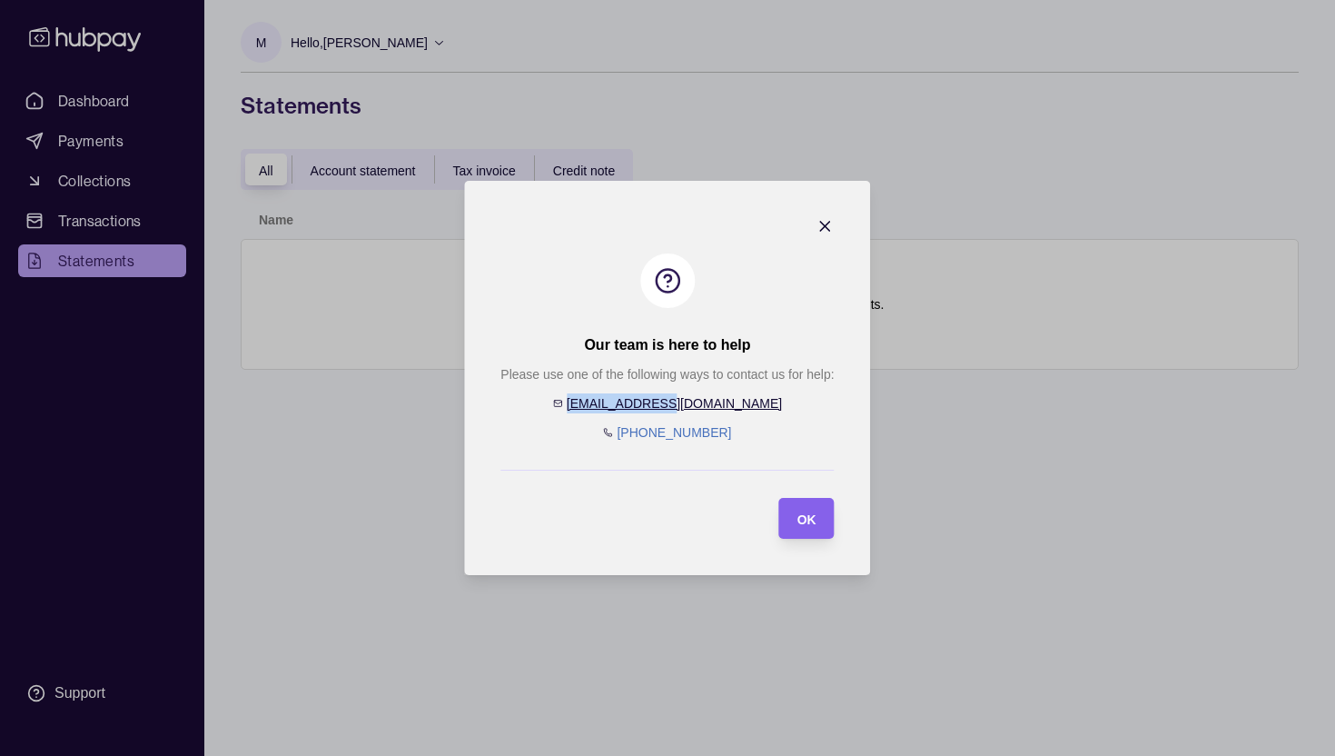
drag, startPoint x: 731, startPoint y: 407, endPoint x: 627, endPoint y: 405, distance: 104.5
click at [626, 405] on div "Please use one of the following ways to contact us for help: [EMAIL_ADDRESS][DO…" at bounding box center [667, 403] width 333 height 78
copy link "[EMAIL_ADDRESS][DOMAIN_NAME]"
